Goal: Information Seeking & Learning: Learn about a topic

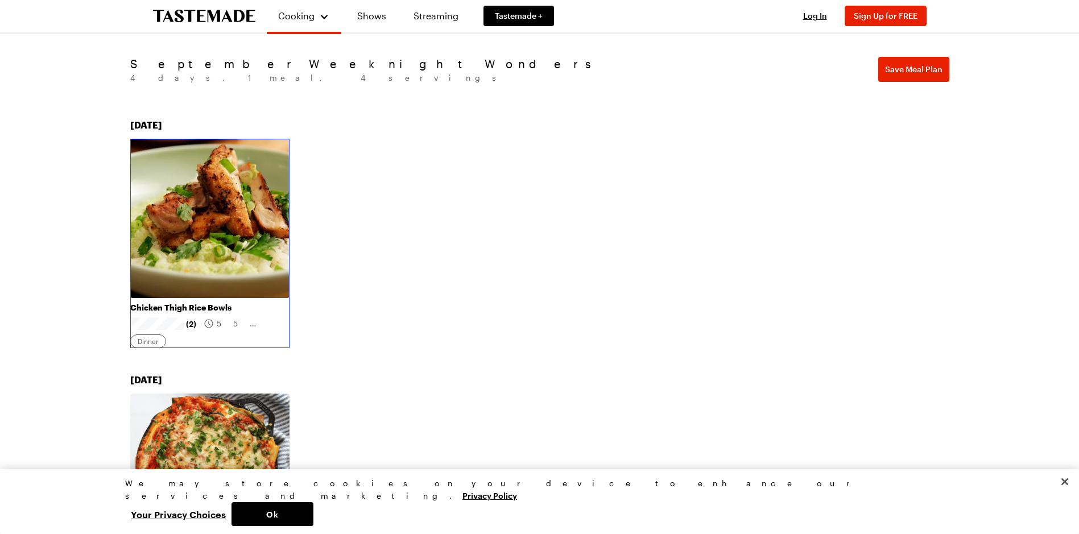
click at [148, 313] on link "Chicken Thigh Rice Bowls" at bounding box center [209, 308] width 159 height 10
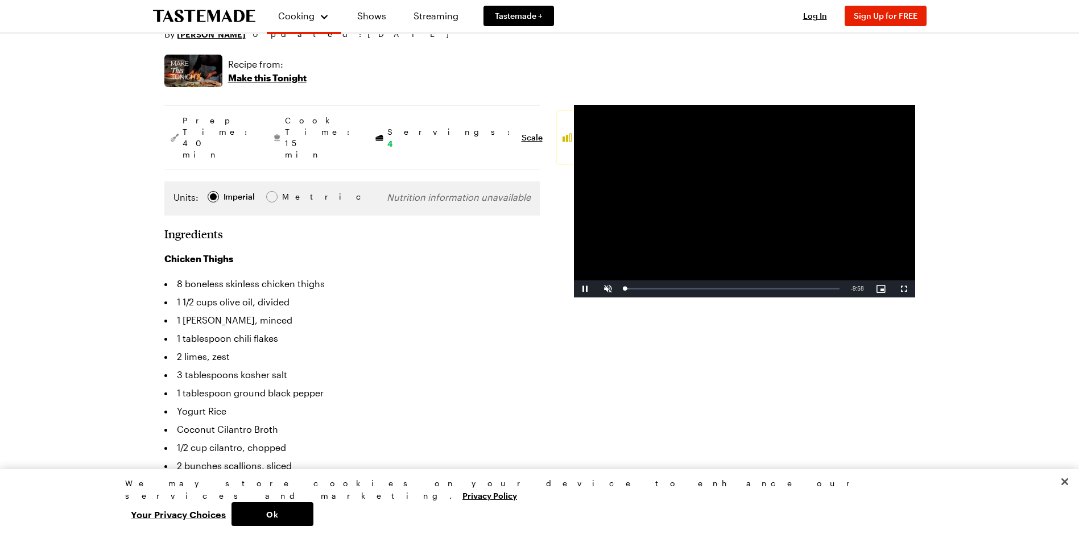
scroll to position [171, 0]
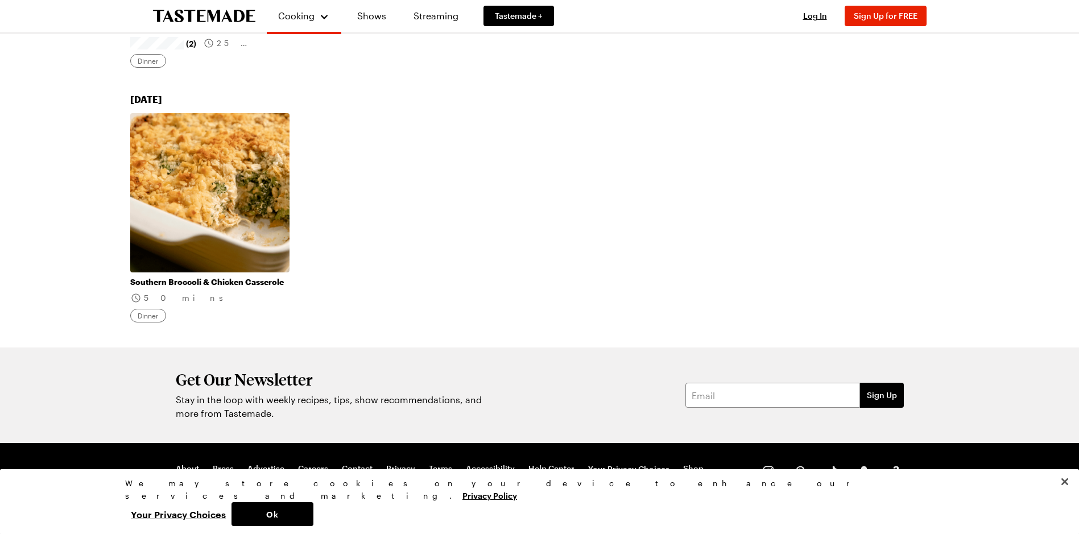
scroll to position [796, 0]
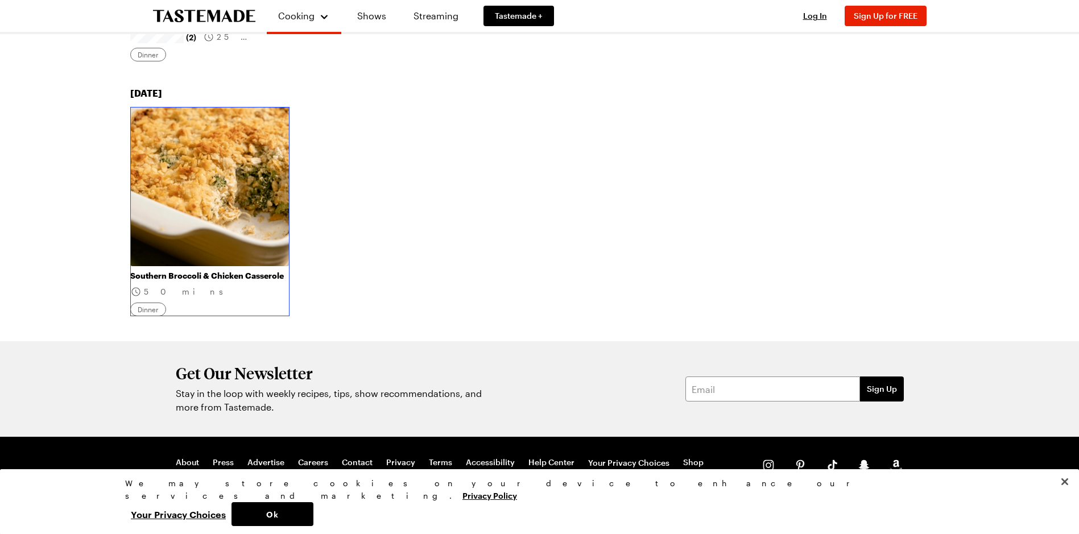
click at [154, 281] on link "Southern Broccoli & Chicken Casserole" at bounding box center [209, 276] width 159 height 10
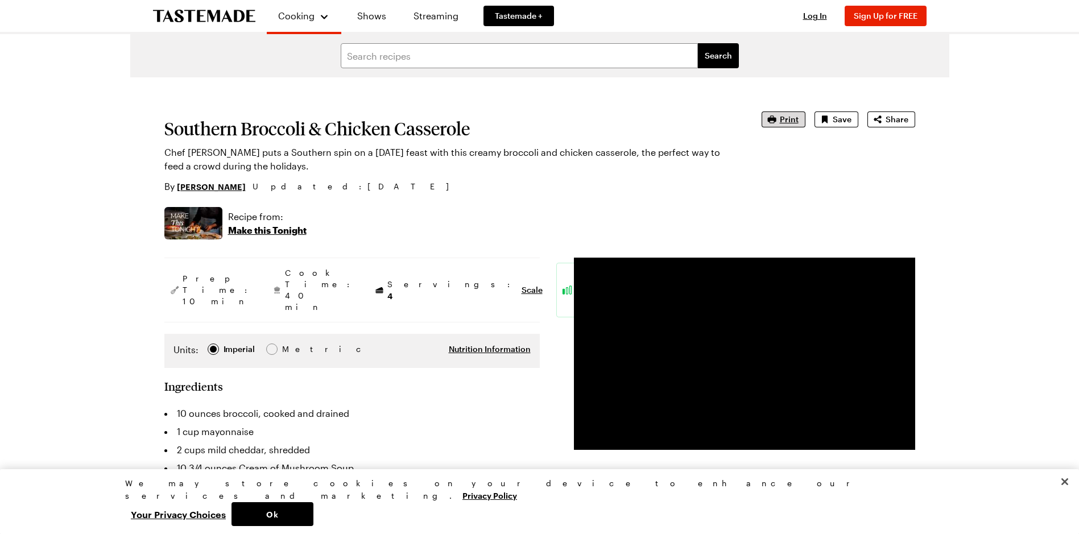
click at [784, 122] on span "Print" at bounding box center [789, 119] width 19 height 11
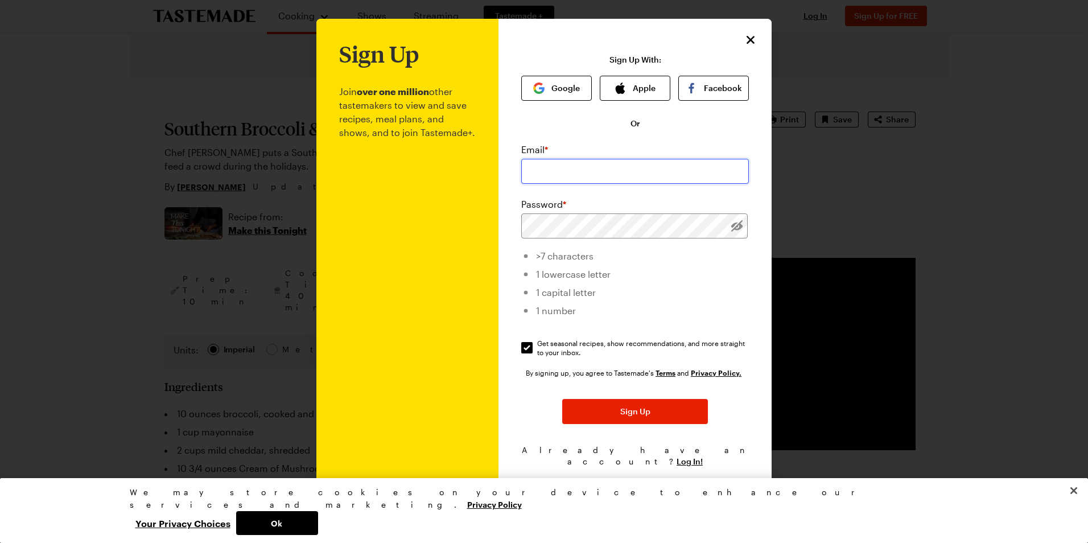
type input "dashajazz@hotmail.com"
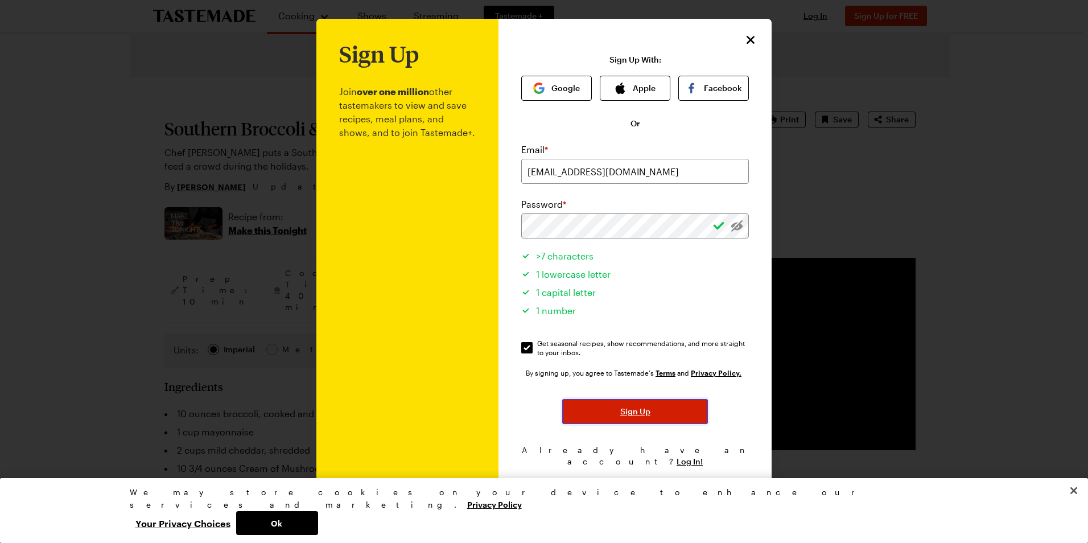
click at [667, 411] on button "Sign Up" at bounding box center [635, 411] width 146 height 25
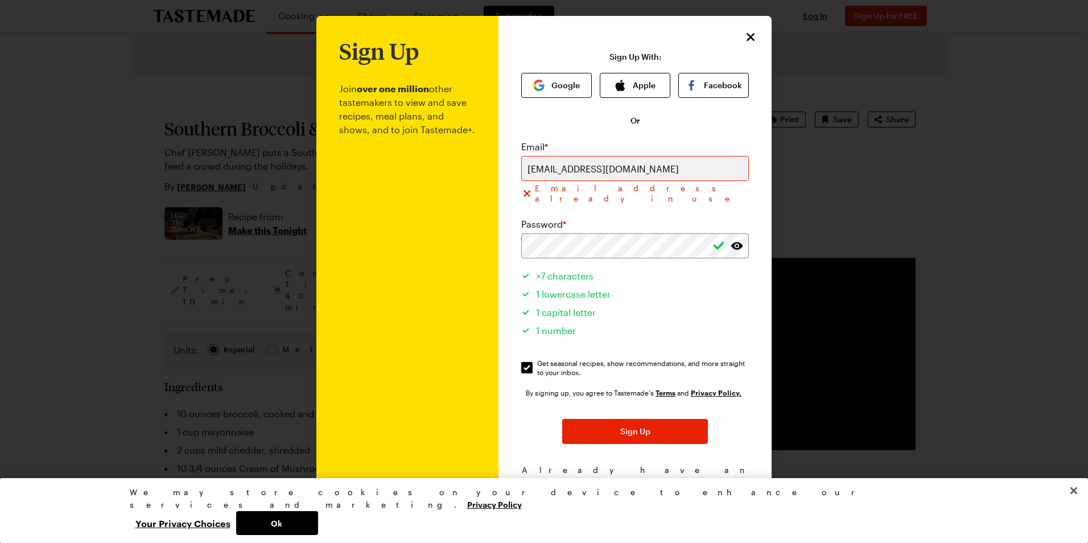
scroll to position [3, 0]
click at [685, 475] on span "Log In!" at bounding box center [689, 480] width 26 height 11
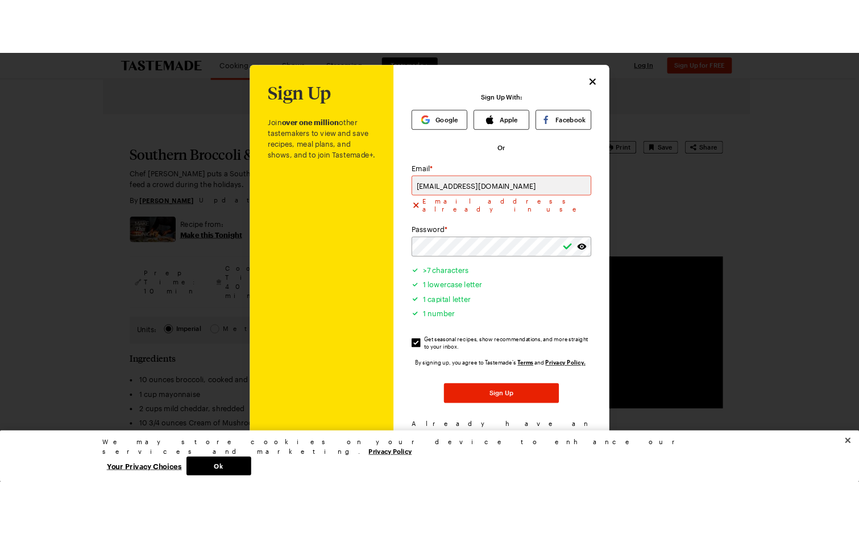
scroll to position [0, 0]
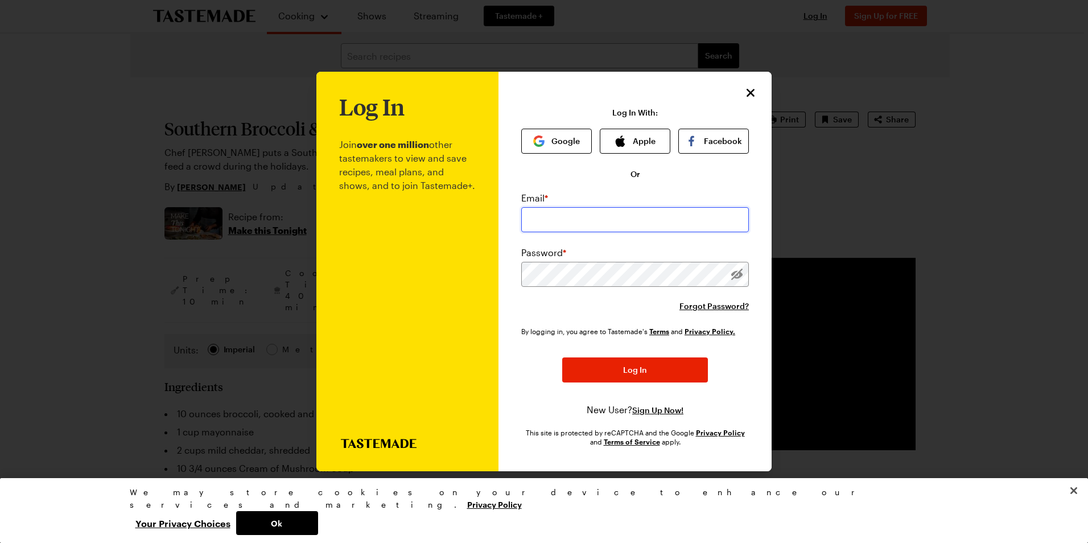
type input "dashajazz@hotmail.com"
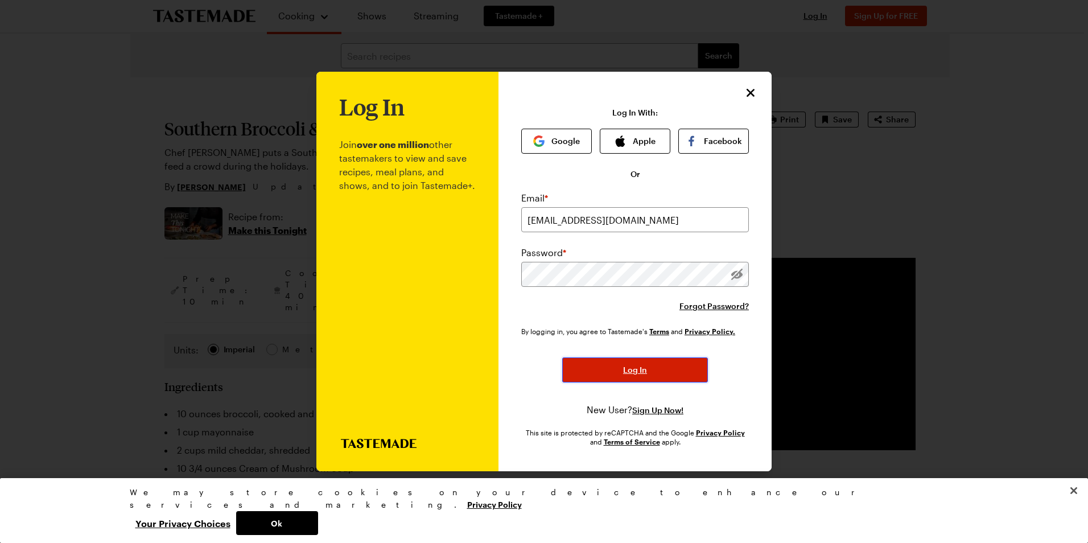
click at [638, 364] on span "Log In" at bounding box center [635, 369] width 24 height 11
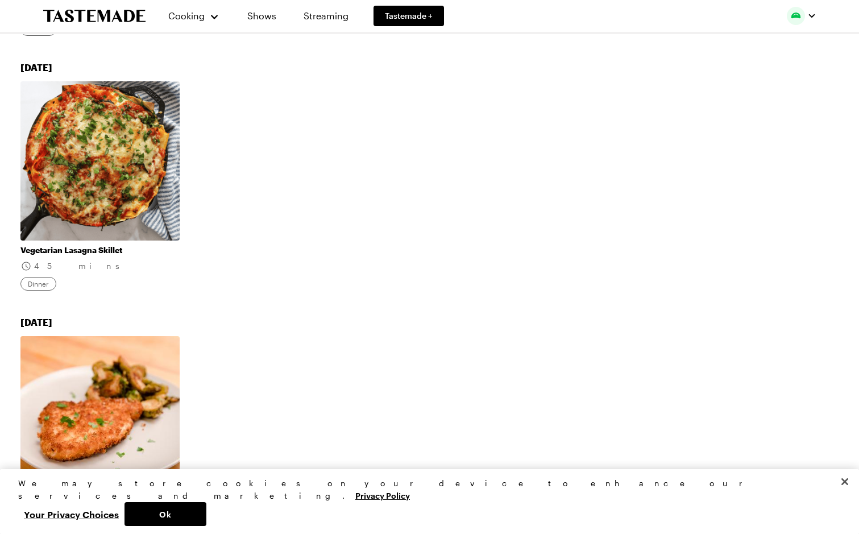
scroll to position [318, 0]
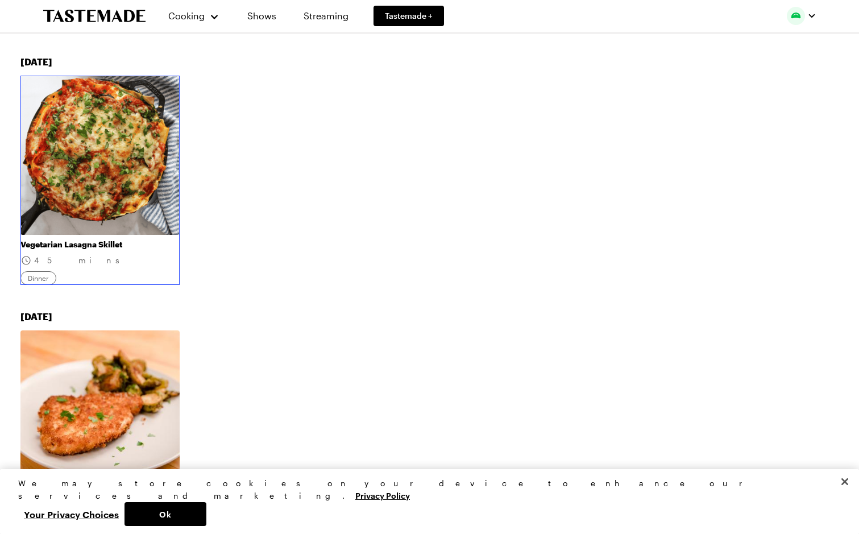
click at [39, 250] on link "Vegetarian Lasagna Skillet" at bounding box center [99, 244] width 159 height 10
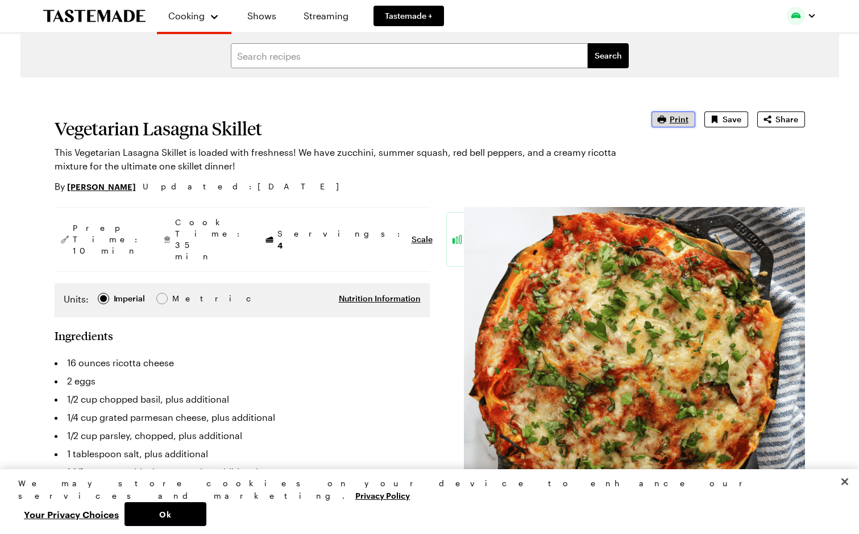
click at [681, 121] on span "Print" at bounding box center [679, 119] width 19 height 11
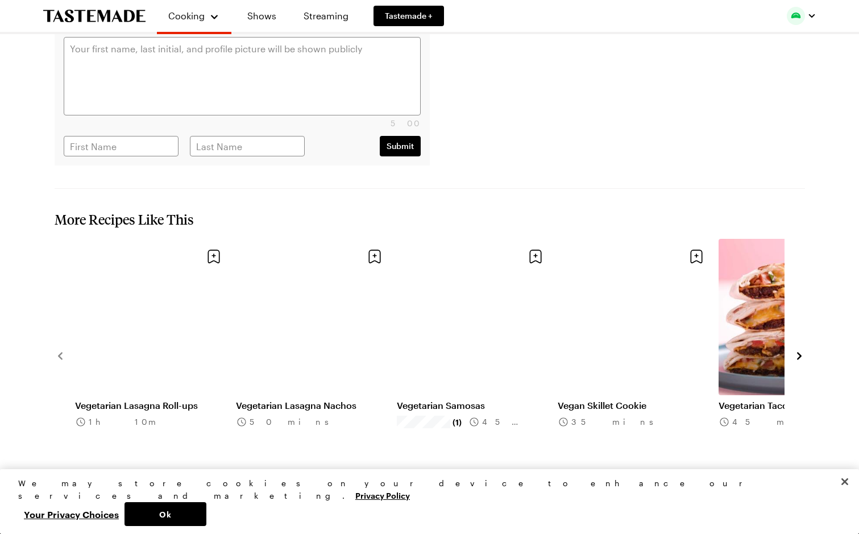
scroll to position [1629, 0]
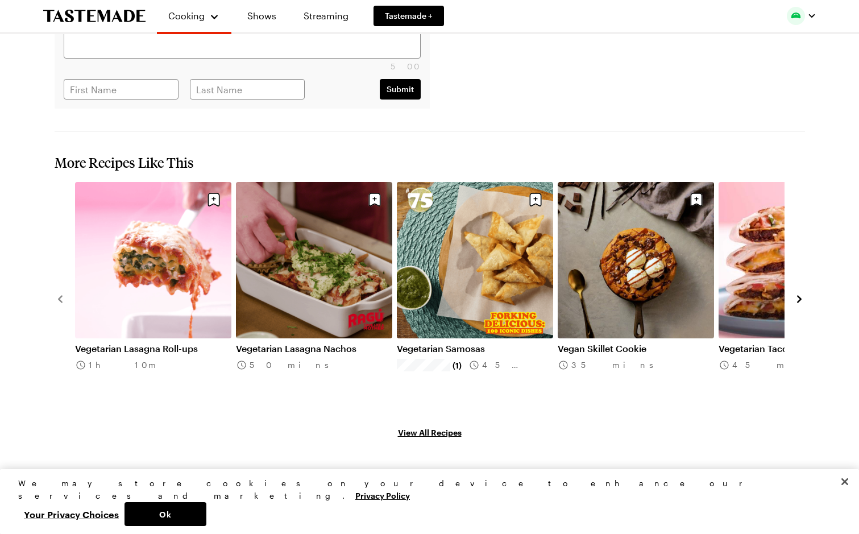
click at [420, 426] on link "View All Recipes" at bounding box center [430, 432] width 751 height 13
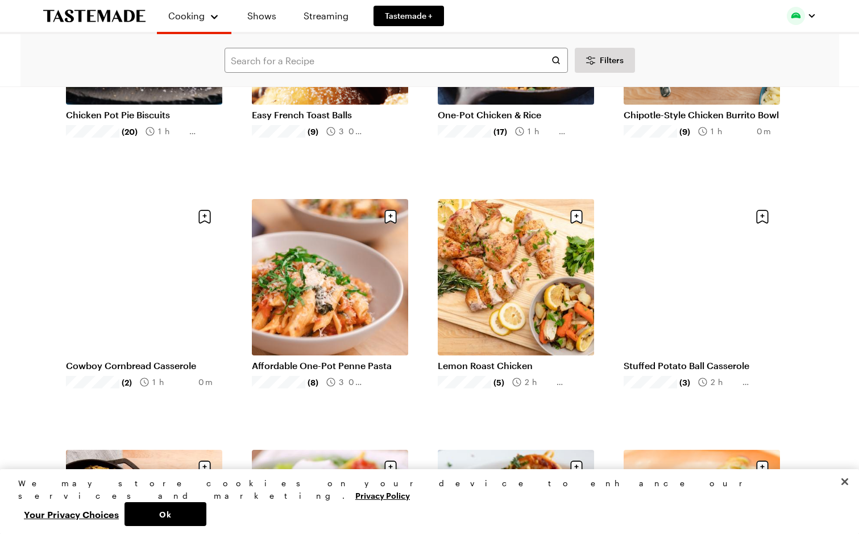
scroll to position [228, 0]
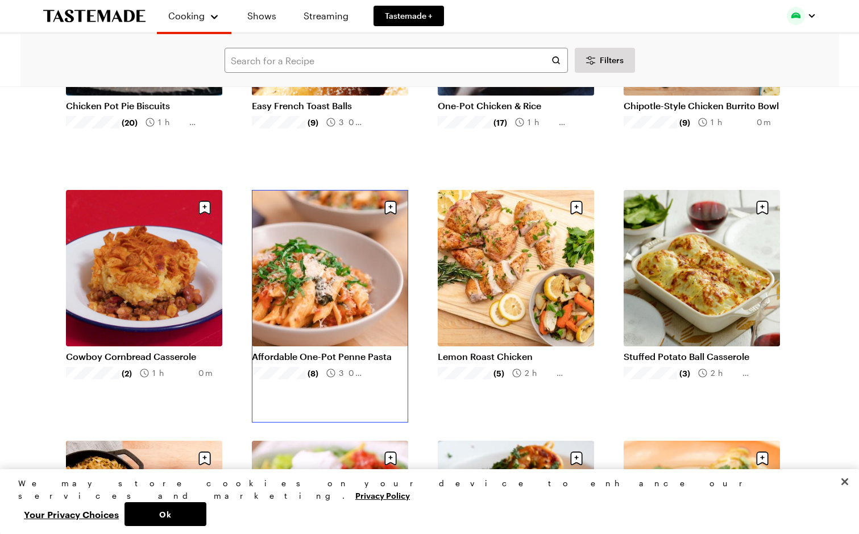
click at [323, 351] on link "Affordable One-Pot Penne Pasta" at bounding box center [330, 356] width 156 height 11
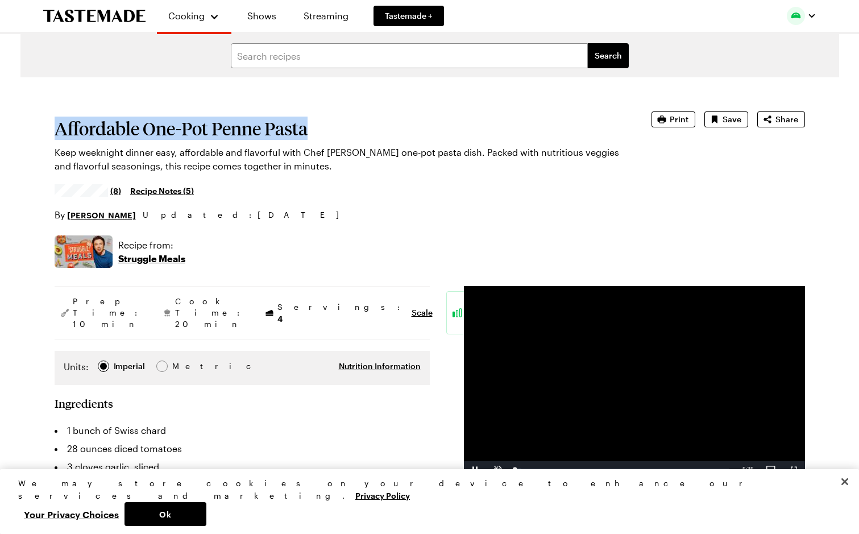
drag, startPoint x: 319, startPoint y: 131, endPoint x: -2, endPoint y: 128, distance: 320.8
copy h1 "Affordable One-Pot Penne Pasta"
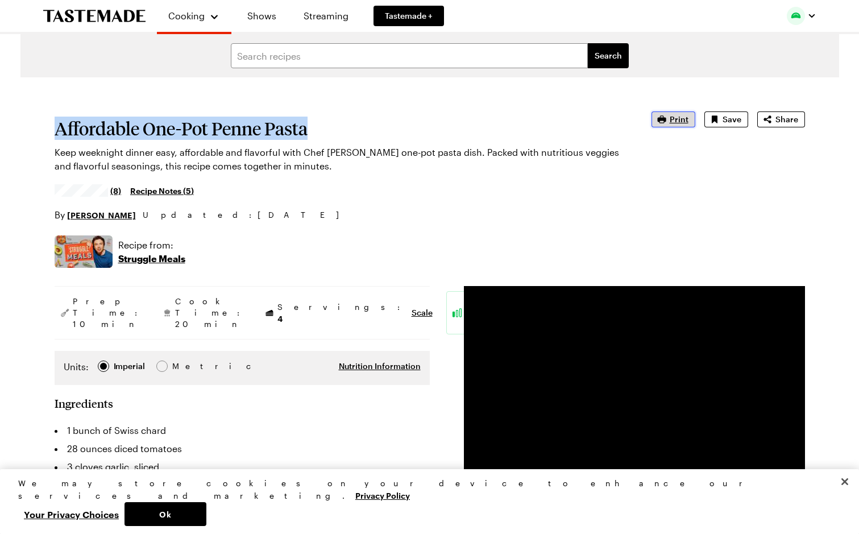
click at [679, 120] on span "Print" at bounding box center [679, 119] width 19 height 11
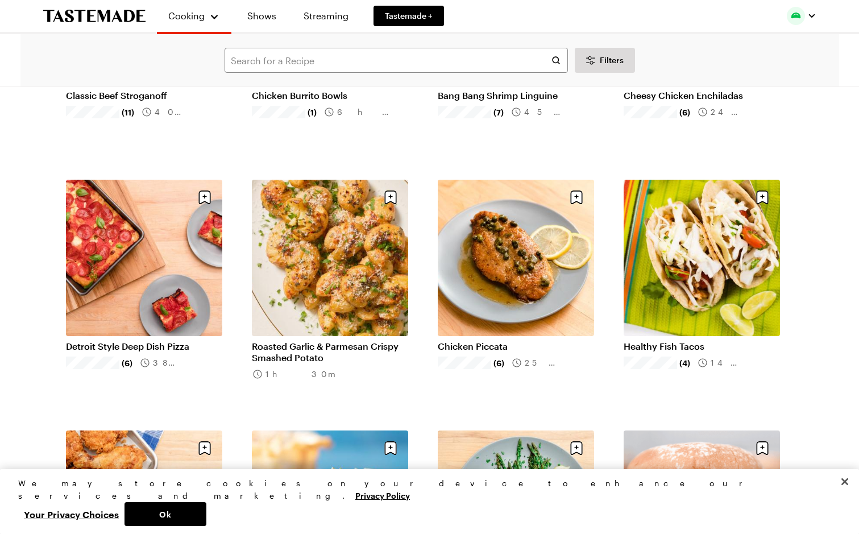
scroll to position [796, 0]
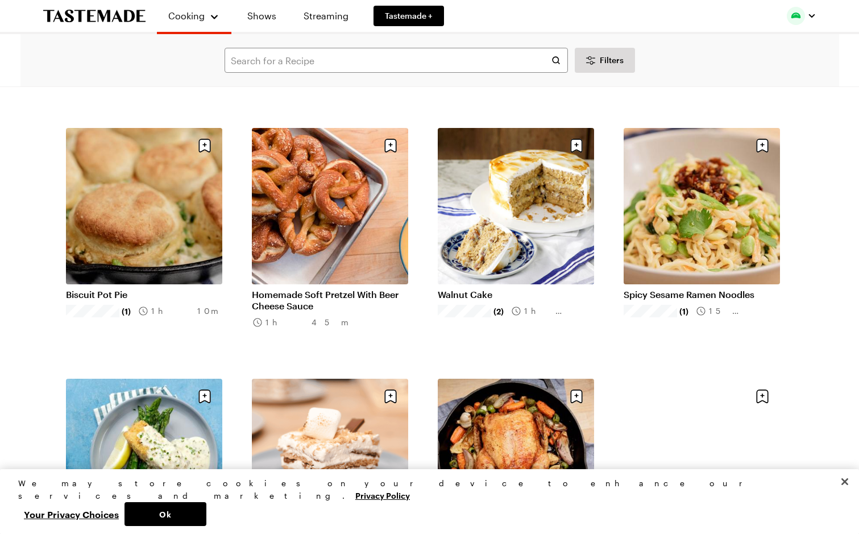
scroll to position [2048, 0]
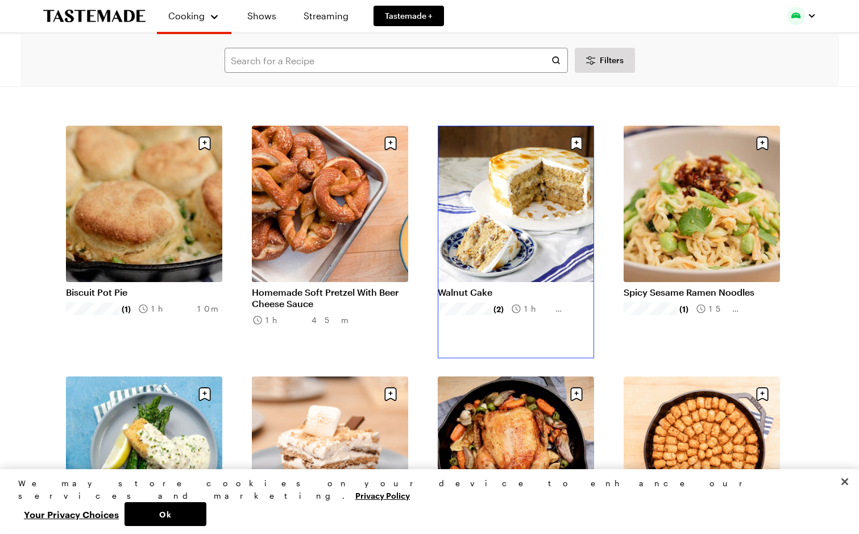
click at [502, 287] on link "Walnut Cake" at bounding box center [516, 292] width 156 height 11
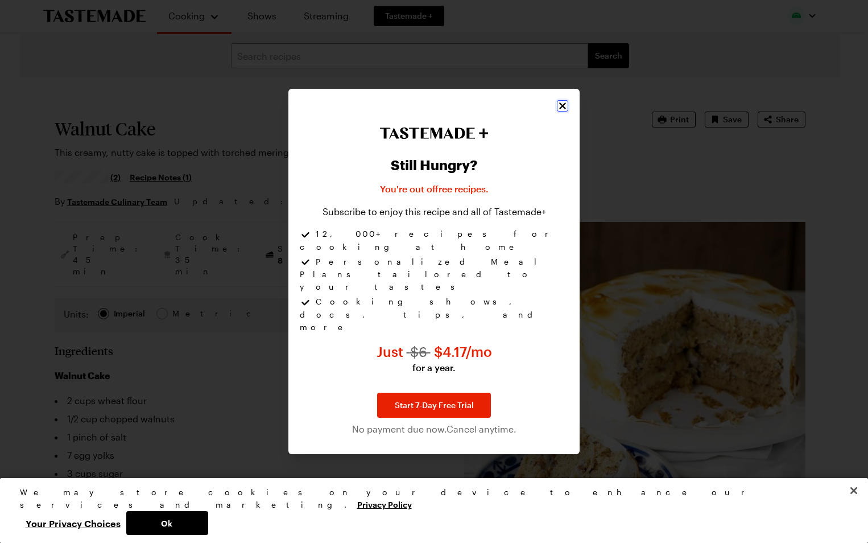
click at [561, 110] on icon "Close" at bounding box center [562, 106] width 7 height 7
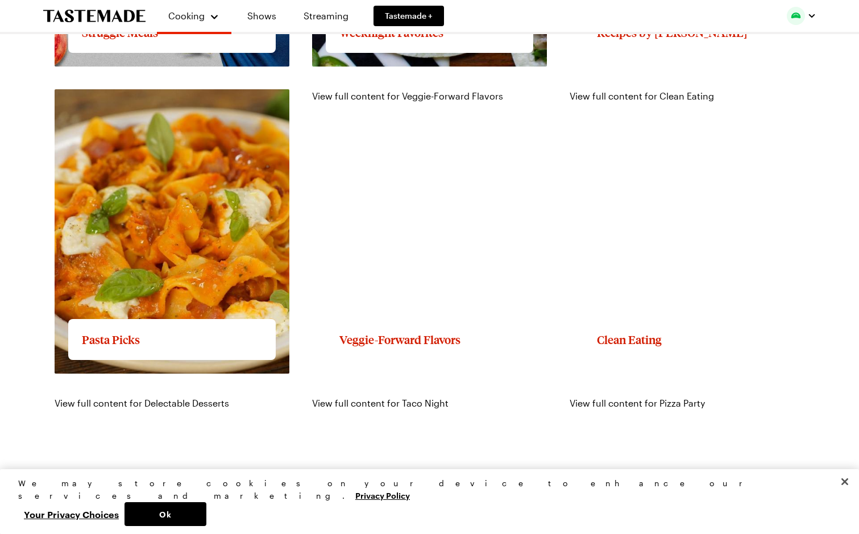
scroll to position [1308, 0]
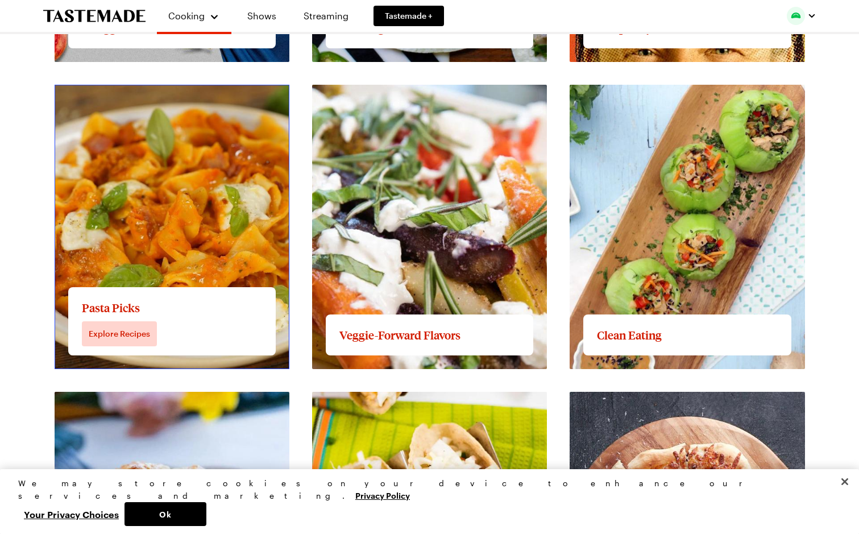
click at [192, 97] on link "View full content for Pasta Picks" at bounding box center [123, 91] width 137 height 11
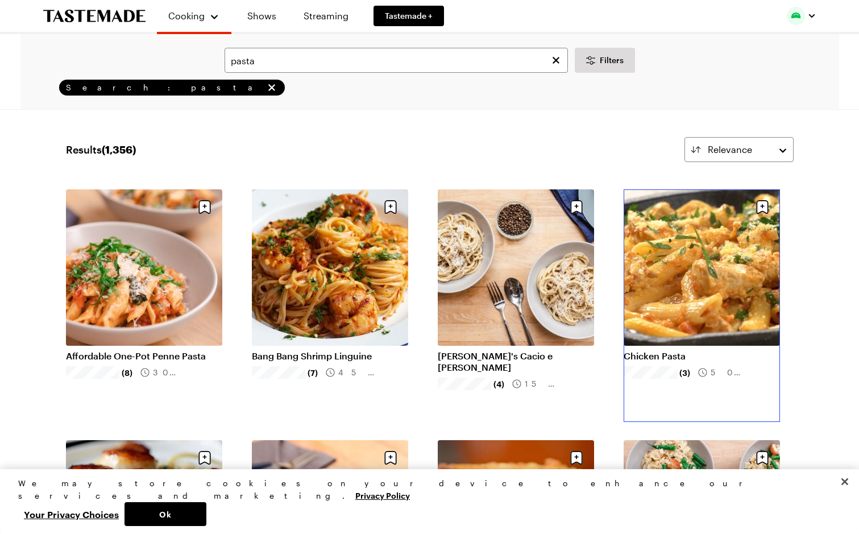
click at [700, 350] on link "Chicken Pasta" at bounding box center [702, 355] width 156 height 11
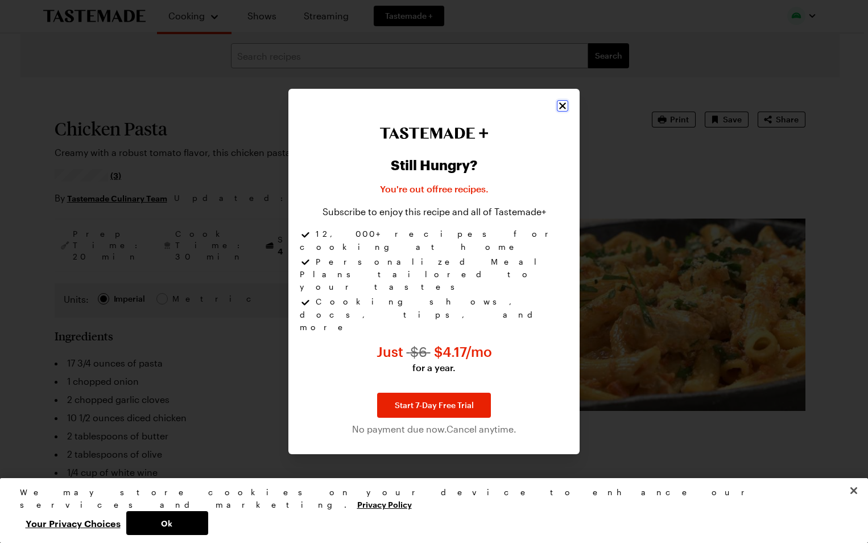
click at [557, 111] on icon "Close" at bounding box center [562, 105] width 11 height 11
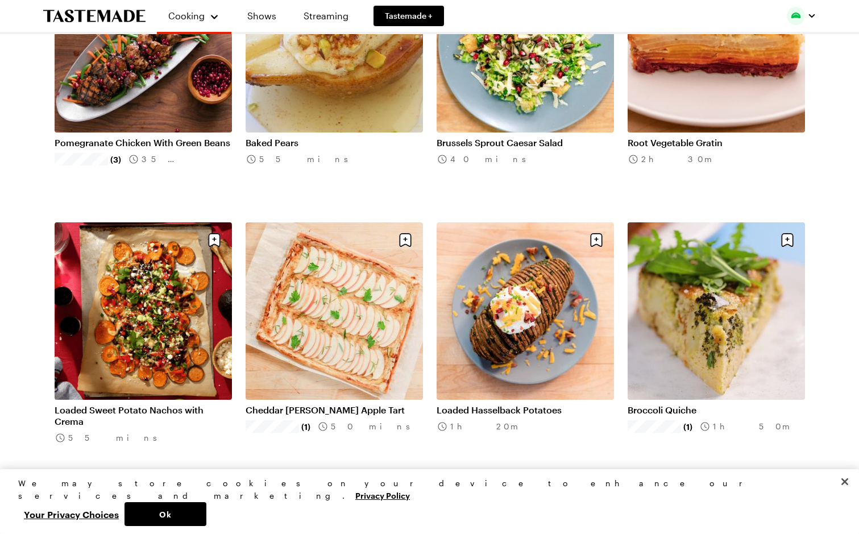
scroll to position [569, 0]
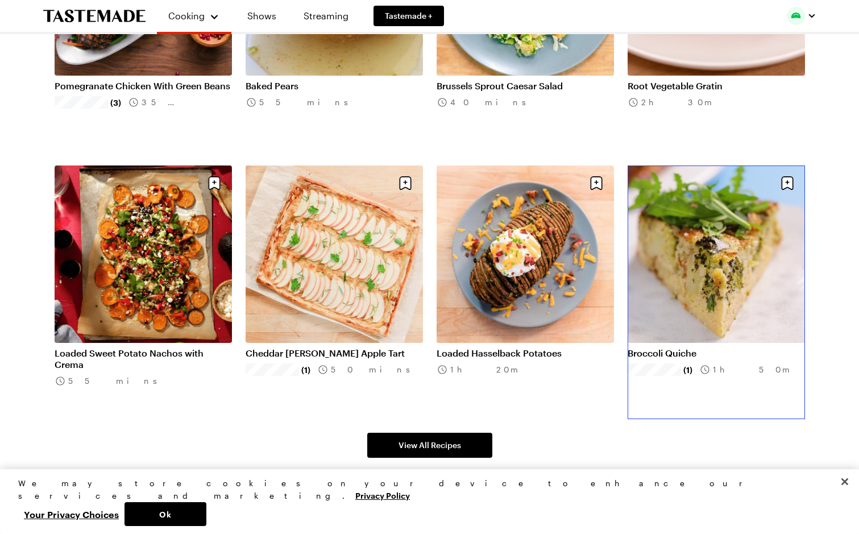
click at [736, 348] on link "Broccoli Quiche" at bounding box center [716, 353] width 177 height 11
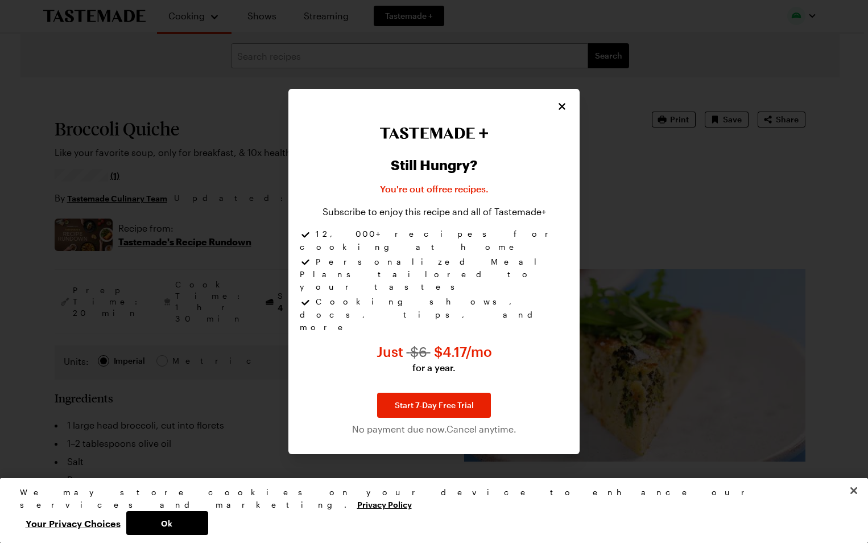
type textarea "x"
click at [562, 111] on icon "Close" at bounding box center [562, 105] width 11 height 11
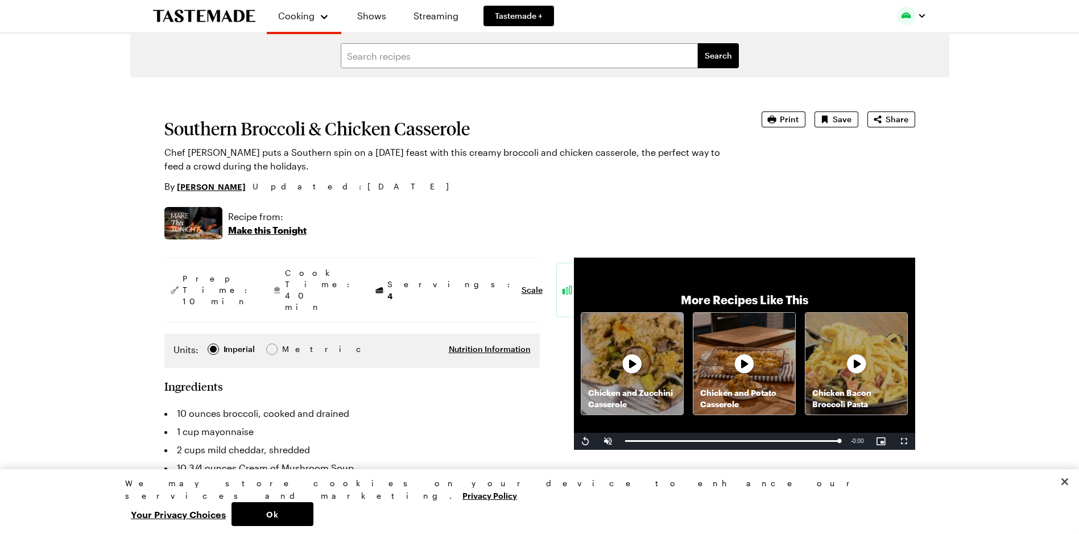
type textarea "x"
